Goal: Task Accomplishment & Management: Manage account settings

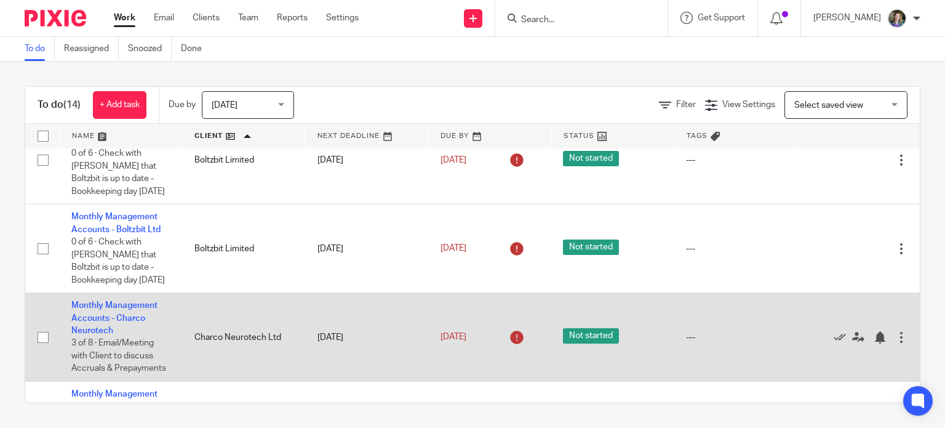
scroll to position [62, 0]
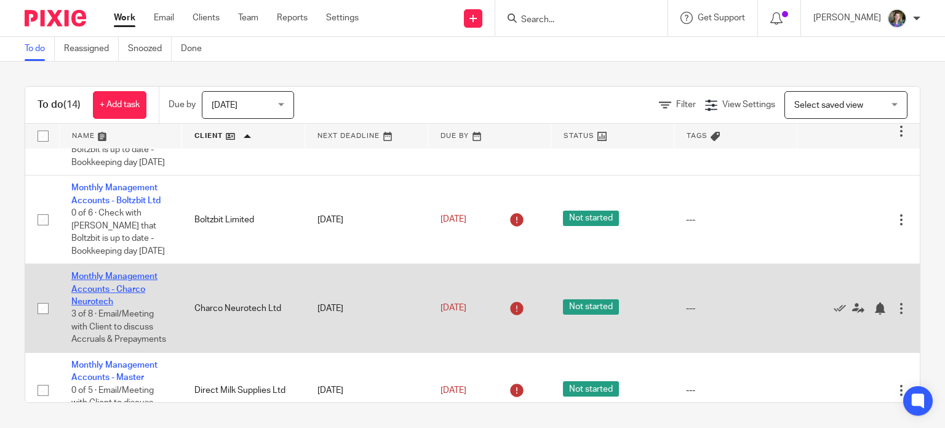
click at [128, 289] on link "Monthly Management Accounts - Charco Neurotech" at bounding box center [114, 289] width 86 height 34
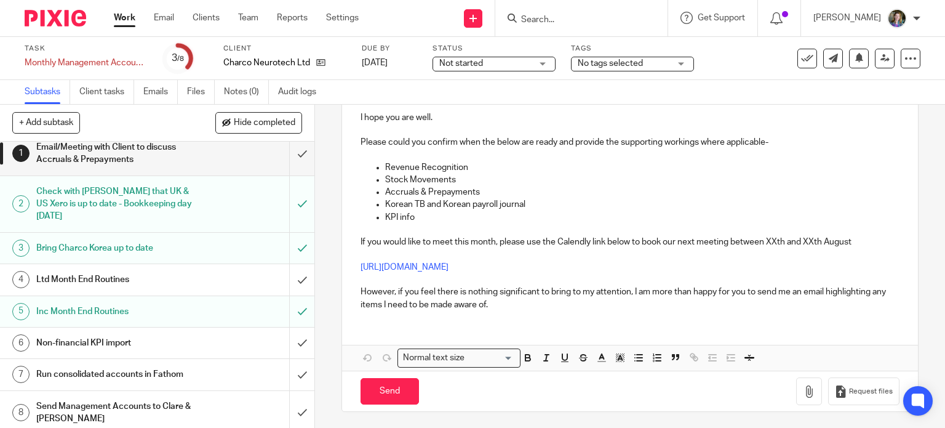
scroll to position [15, 0]
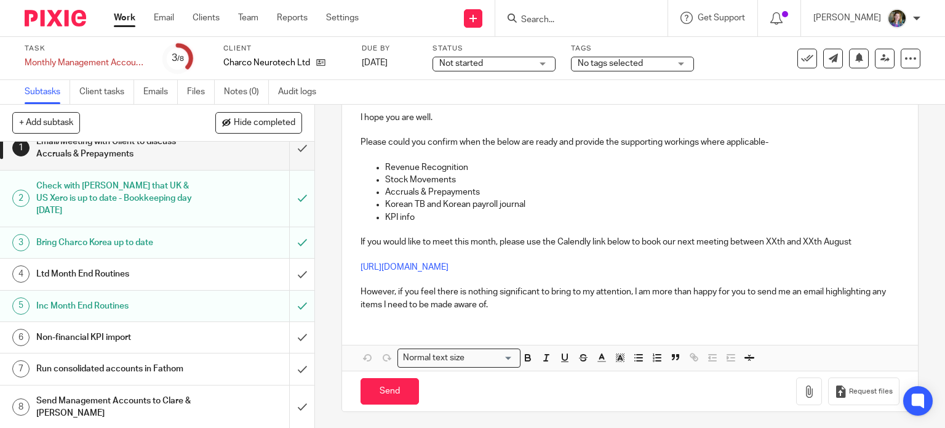
click at [172, 339] on h1 "Non-financial KPI import" at bounding box center [116, 337] width 161 height 18
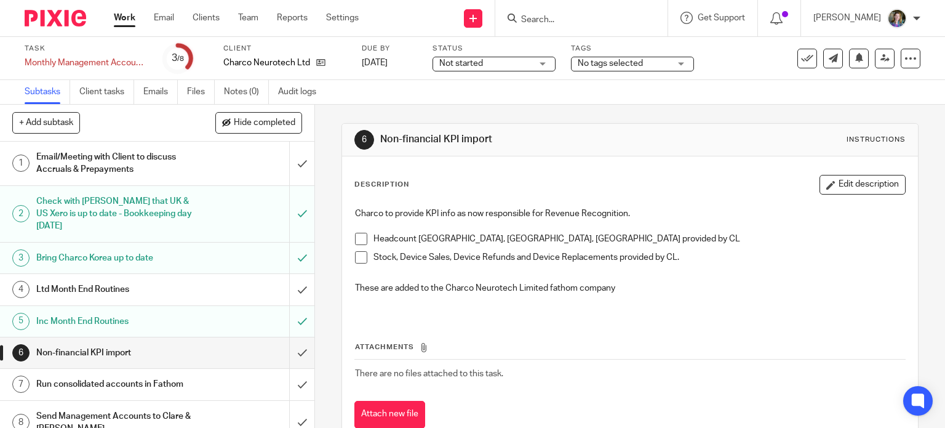
click at [358, 236] on span at bounding box center [361, 239] width 12 height 12
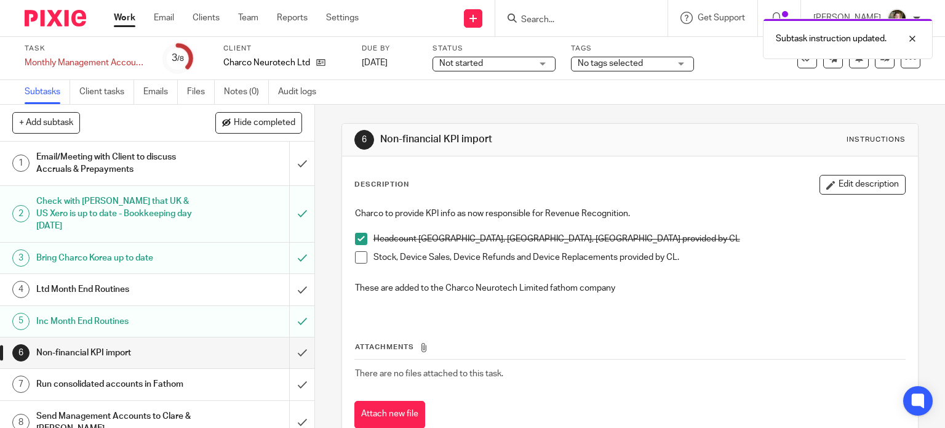
click at [355, 256] on span at bounding box center [361, 257] width 12 height 12
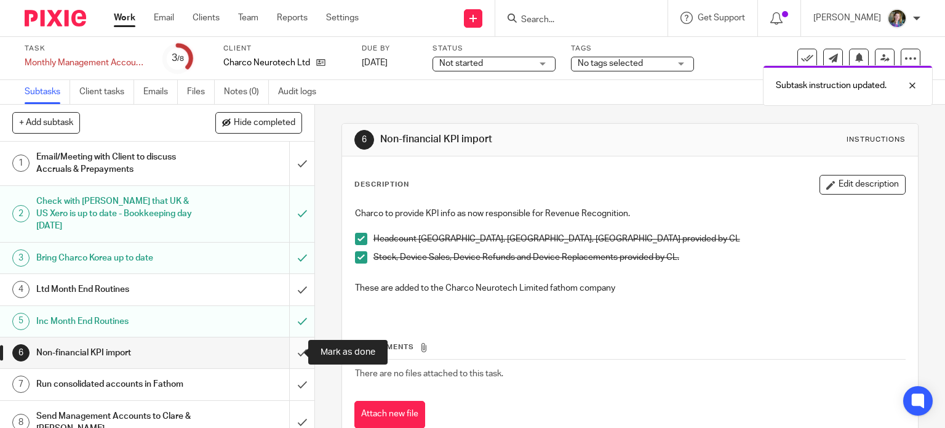
click at [287, 351] on input "submit" at bounding box center [157, 352] width 314 height 31
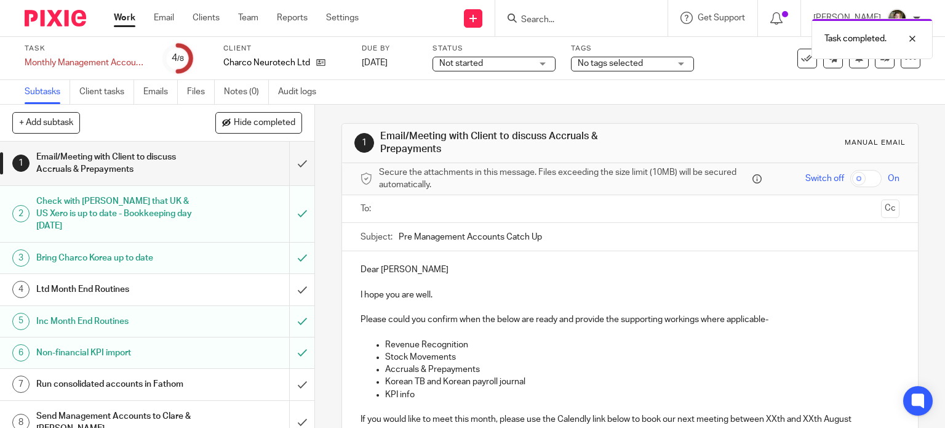
click at [206, 378] on div "Run consolidated accounts in Fathom" at bounding box center [156, 384] width 241 height 18
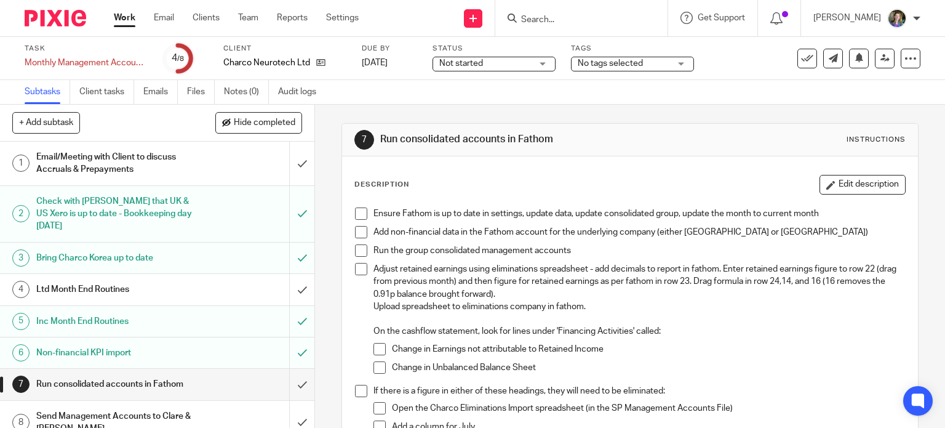
click at [172, 285] on h1 "Ltd Month End Routines" at bounding box center [116, 289] width 161 height 18
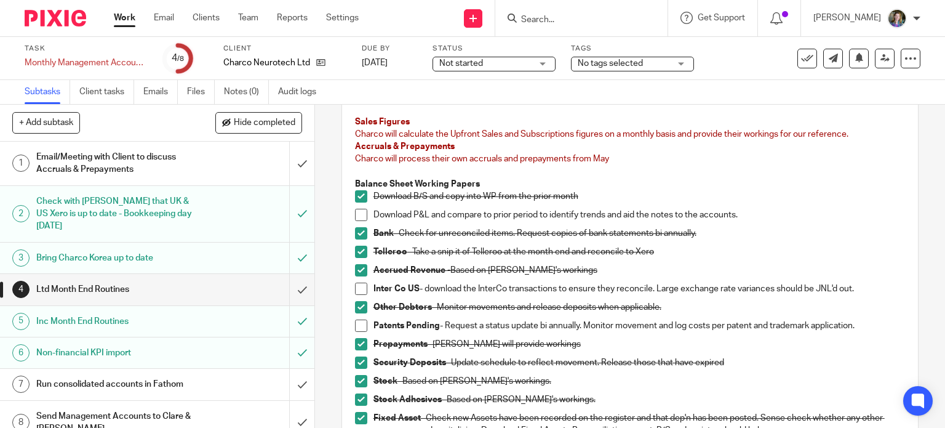
scroll to position [123, 0]
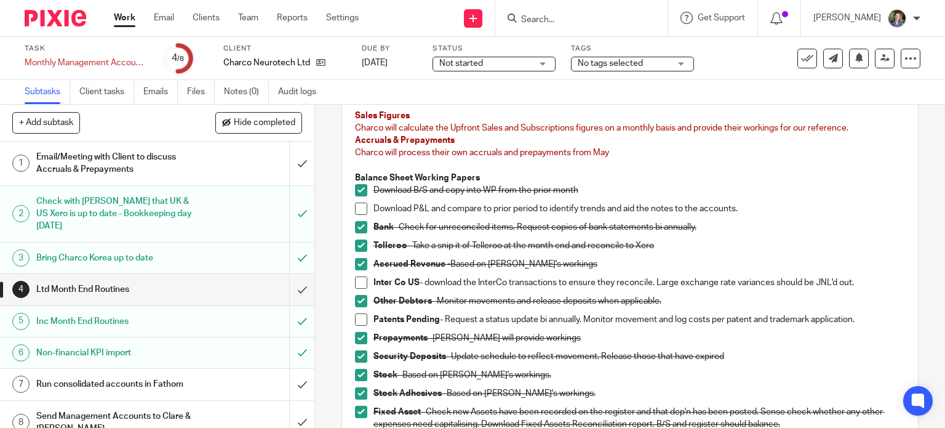
click at [358, 318] on span at bounding box center [361, 319] width 12 height 12
click at [174, 160] on h1 "Email/Meeting with Client to discuss Accruals & Prepayments" at bounding box center [116, 163] width 161 height 31
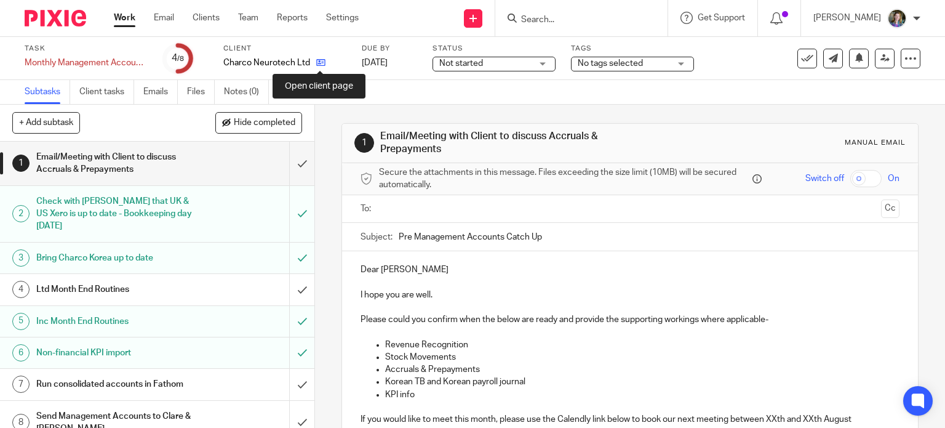
click at [320, 61] on icon at bounding box center [320, 62] width 9 height 9
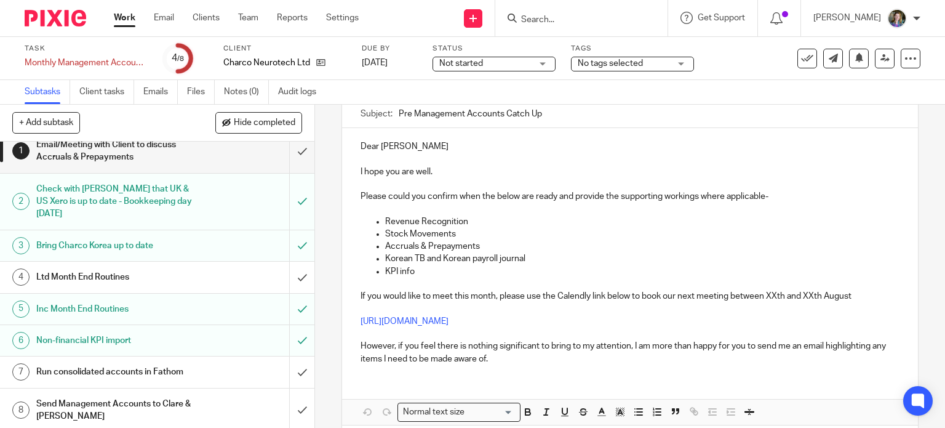
scroll to position [15, 0]
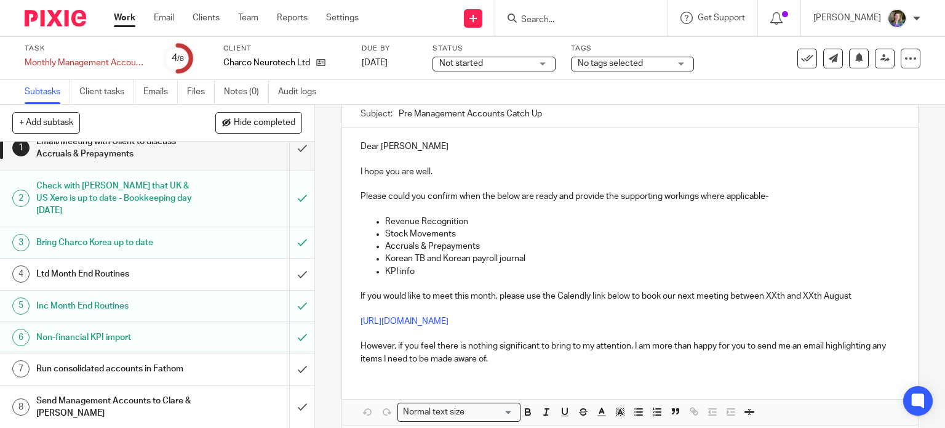
click at [153, 372] on h1 "Run consolidated accounts in Fathom" at bounding box center [116, 368] width 161 height 18
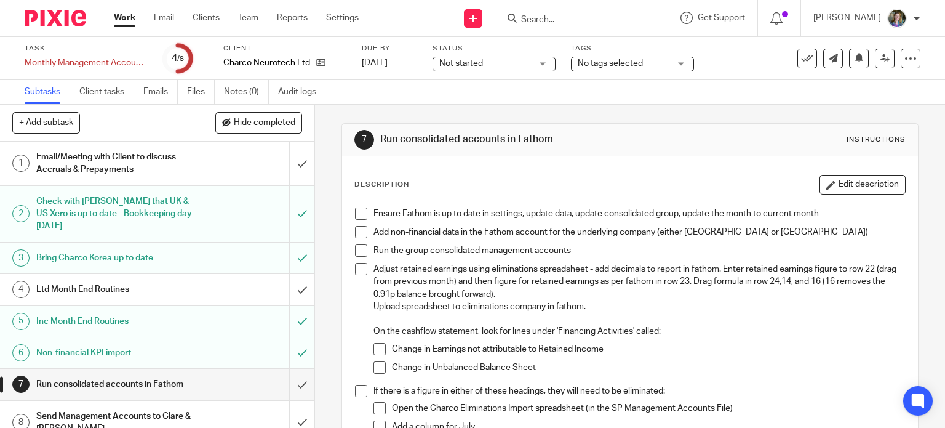
scroll to position [15, 0]
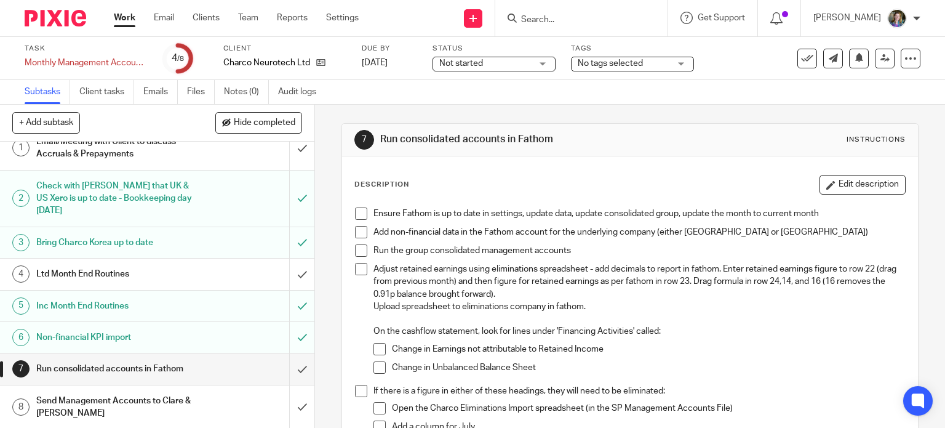
click at [128, 14] on link "Work" at bounding box center [125, 18] width 22 height 12
